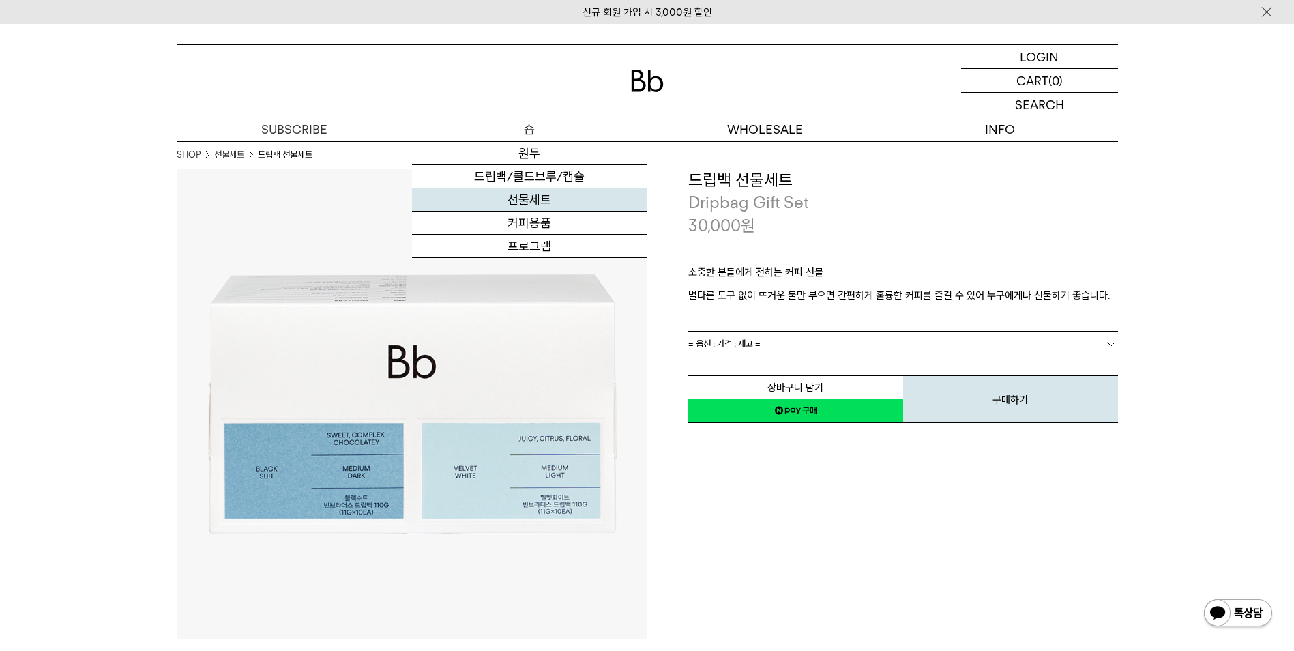
click at [532, 203] on link "선물세트" at bounding box center [529, 199] width 235 height 23
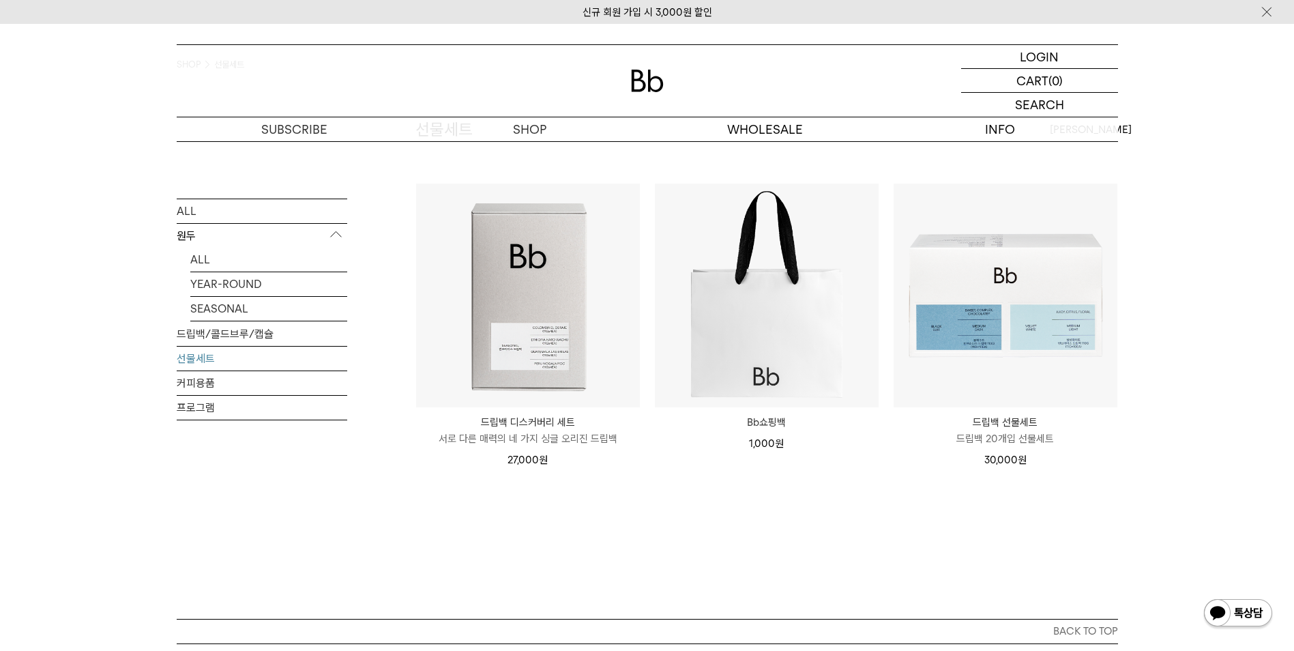
scroll to position [68, 0]
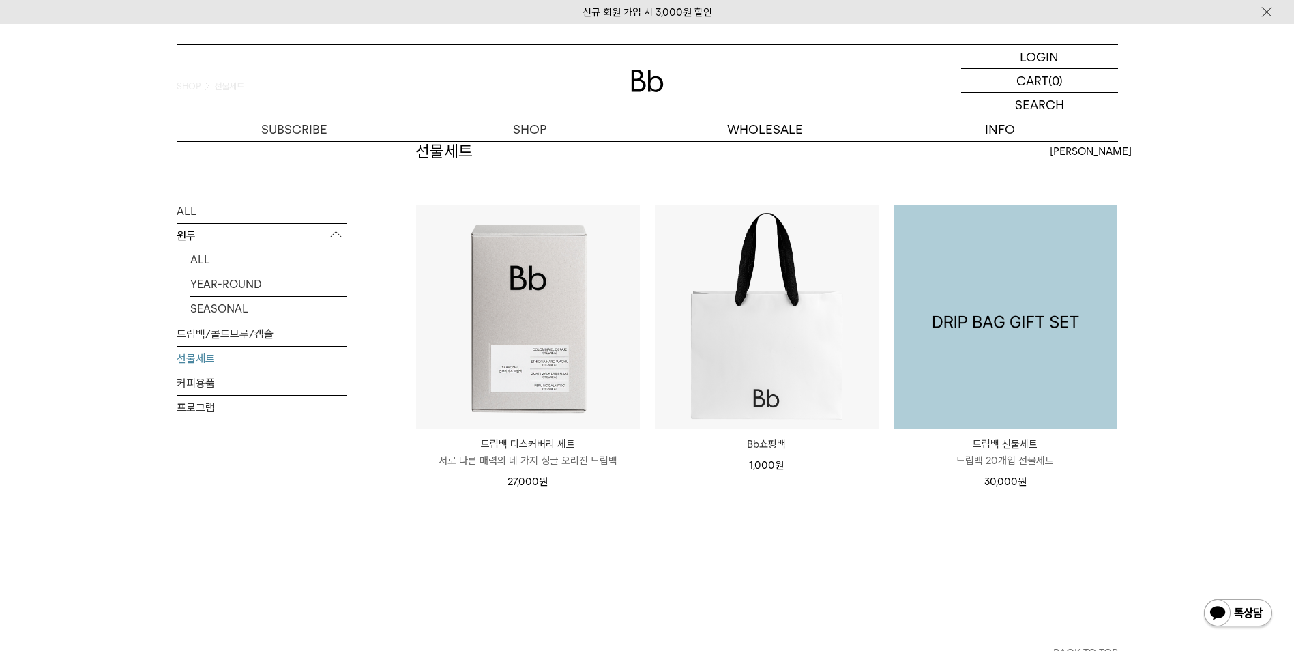
click at [1074, 347] on img at bounding box center [1006, 317] width 224 height 224
